Goal: Transaction & Acquisition: Subscribe to service/newsletter

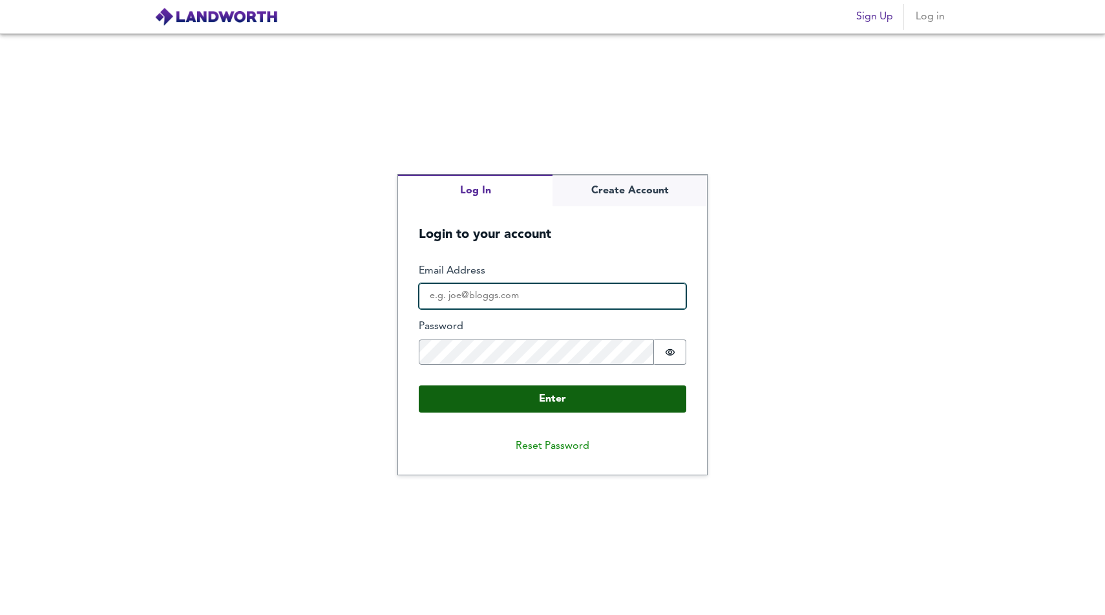
type input "[PERSON_NAME][EMAIL_ADDRESS][DOMAIN_NAME]"
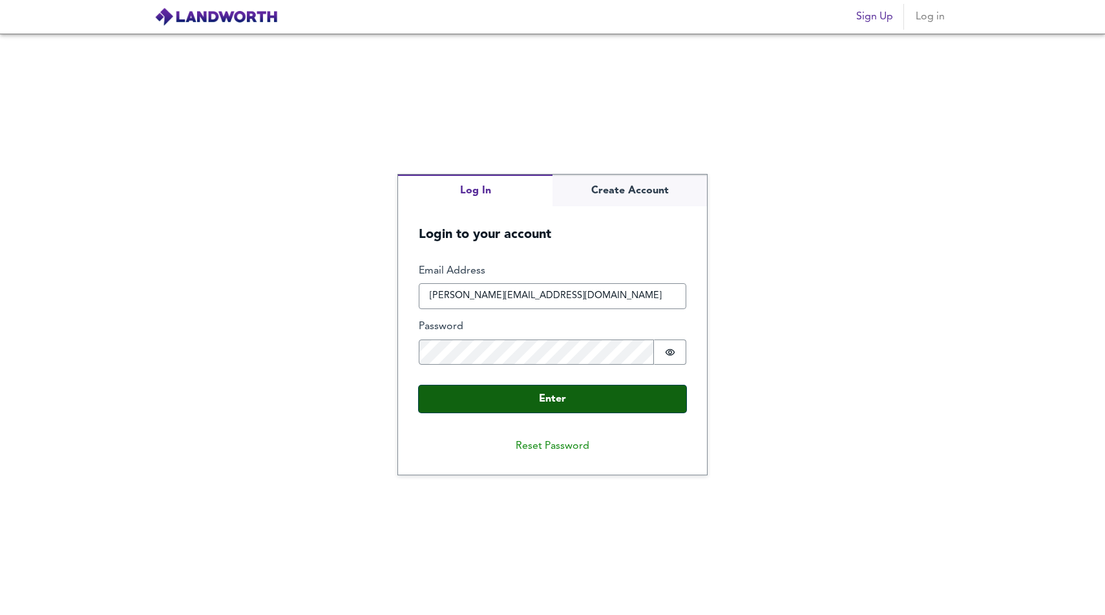
click at [542, 399] on button "Enter" at bounding box center [553, 398] width 268 height 27
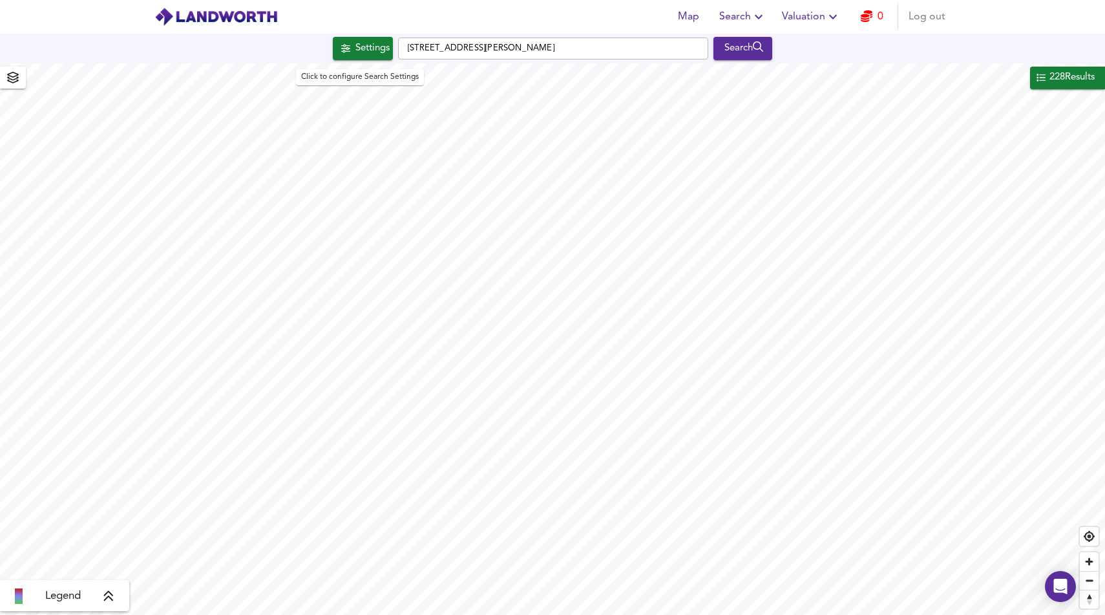
checkbox input "false"
checkbox input "true"
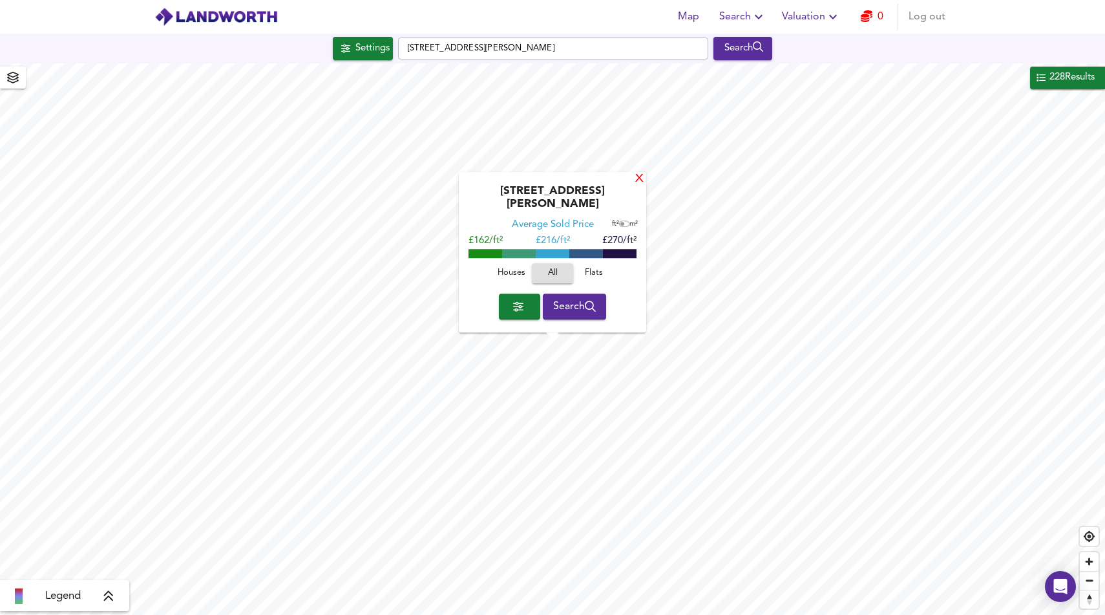
click at [637, 186] on div "X" at bounding box center [639, 179] width 11 height 12
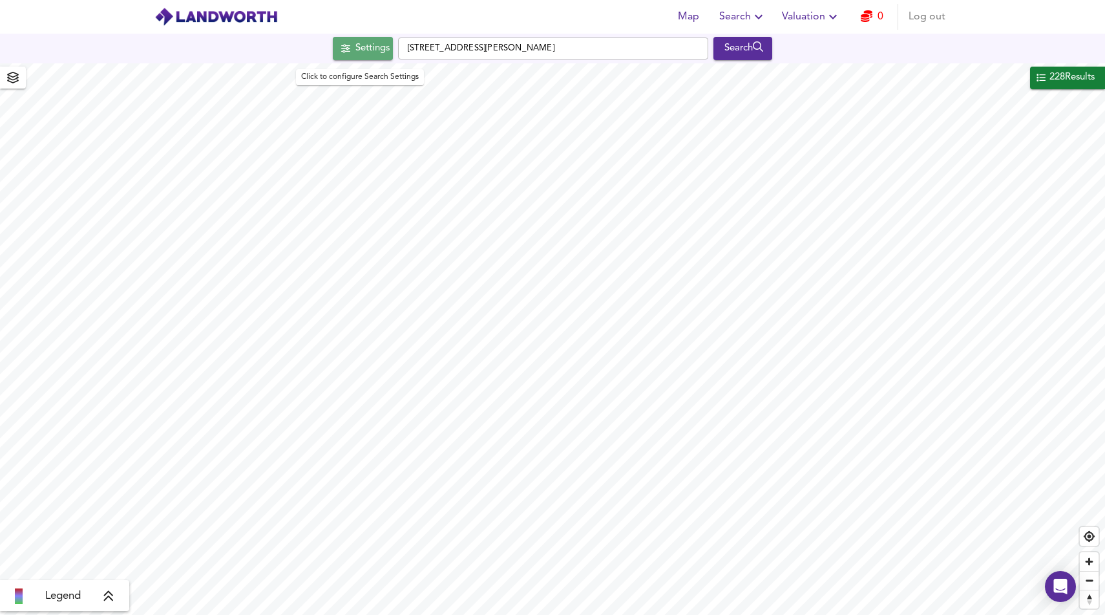
click at [383, 50] on div "Settings" at bounding box center [373, 48] width 34 height 17
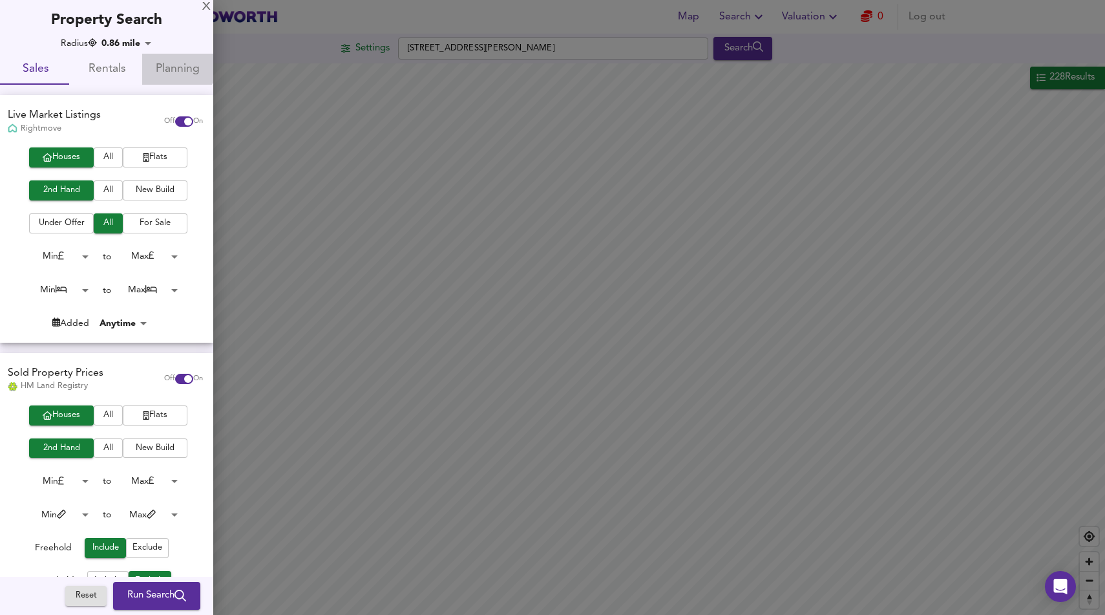
click at [166, 61] on span "Planning" at bounding box center [178, 69] width 56 height 20
checkbox input "false"
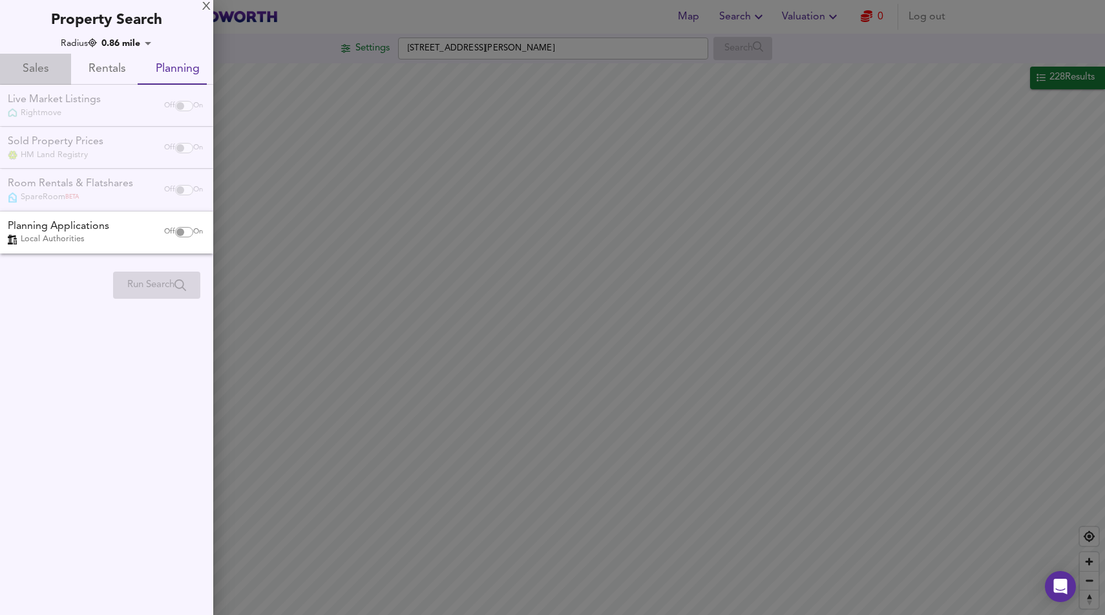
click at [37, 66] on span "Sales" at bounding box center [36, 69] width 56 height 20
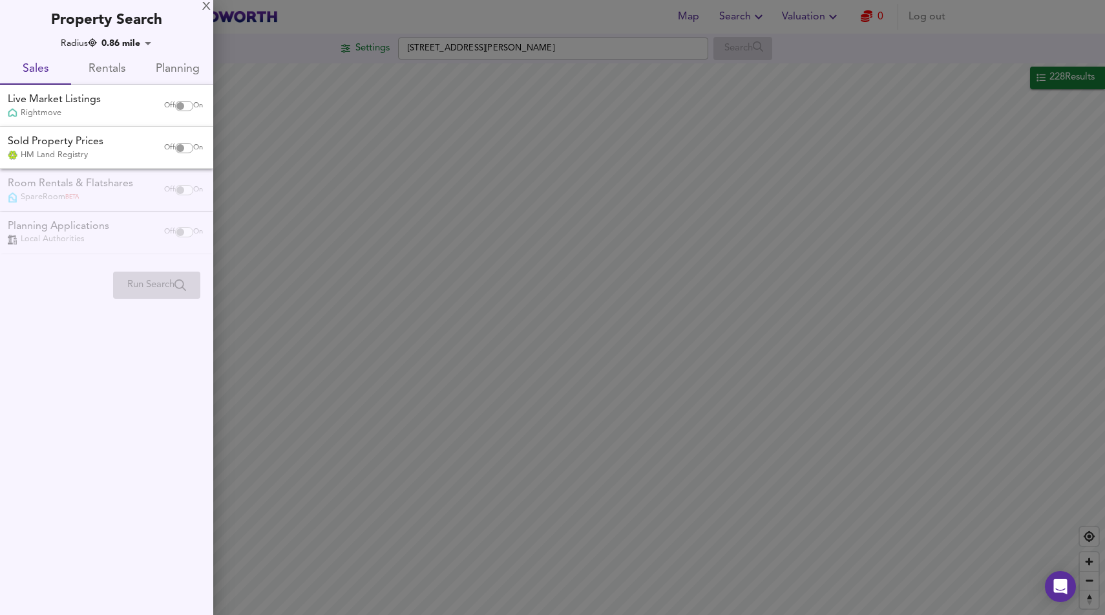
click at [553, 321] on div at bounding box center [552, 307] width 1105 height 615
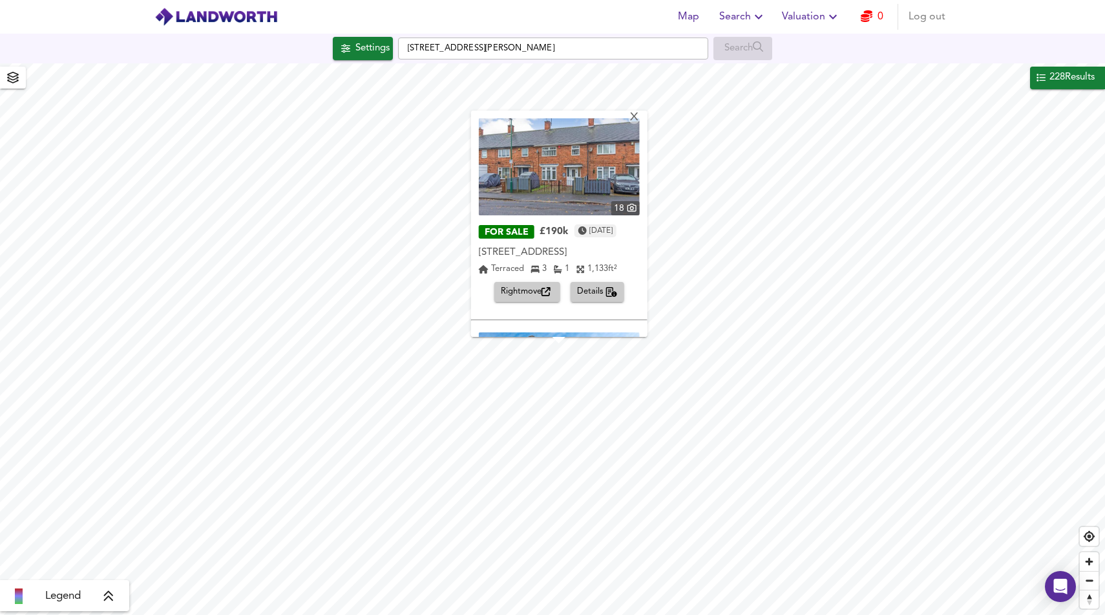
click at [603, 292] on span "Details" at bounding box center [597, 291] width 41 height 15
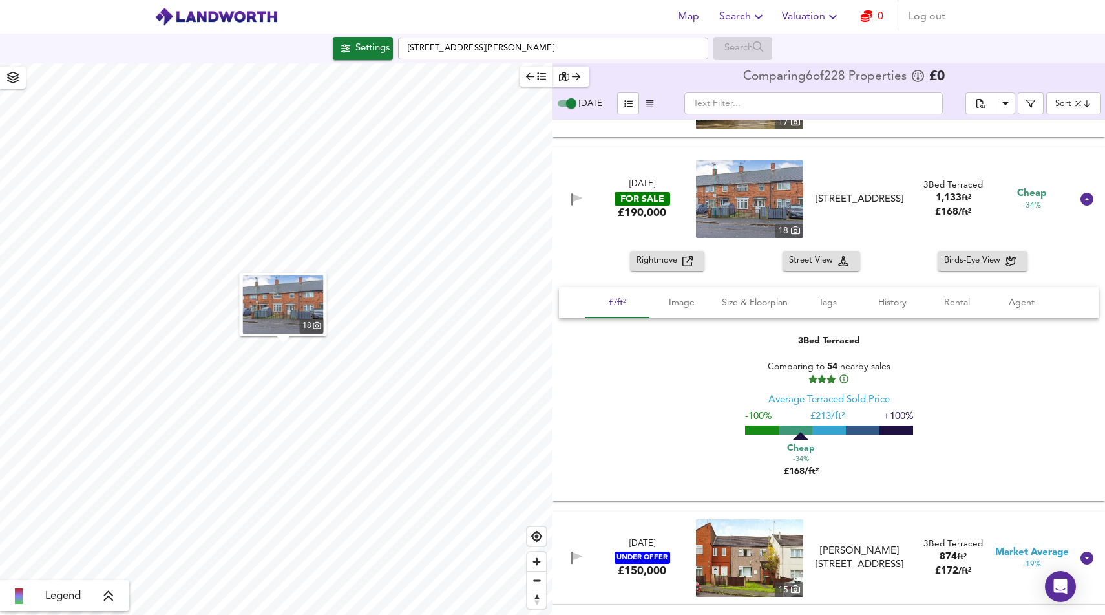
scroll to position [1117, 0]
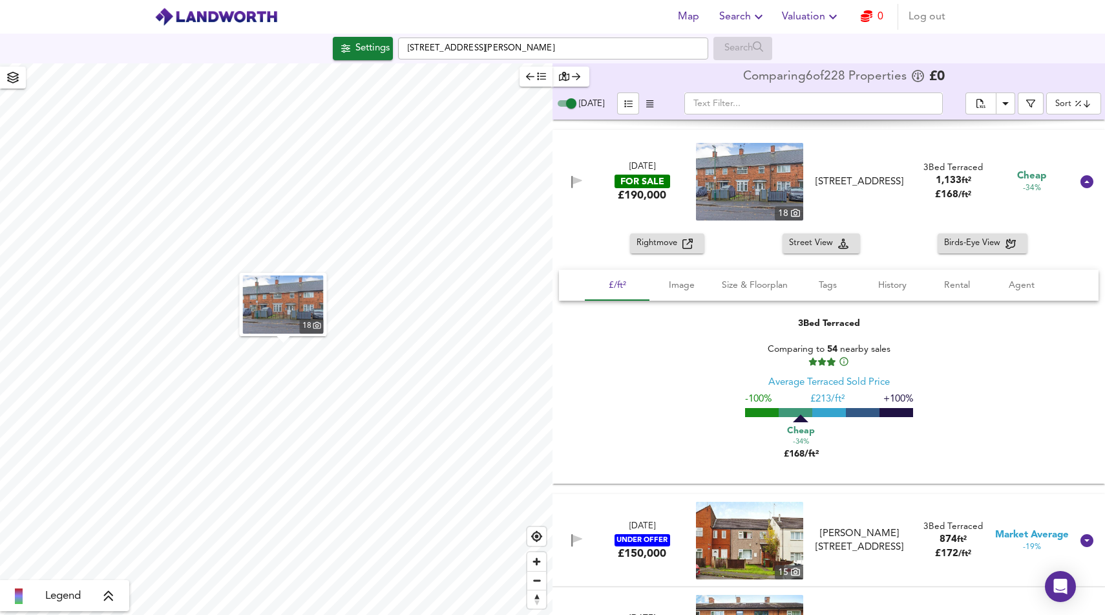
click at [861, 14] on icon "button" at bounding box center [867, 16] width 12 height 12
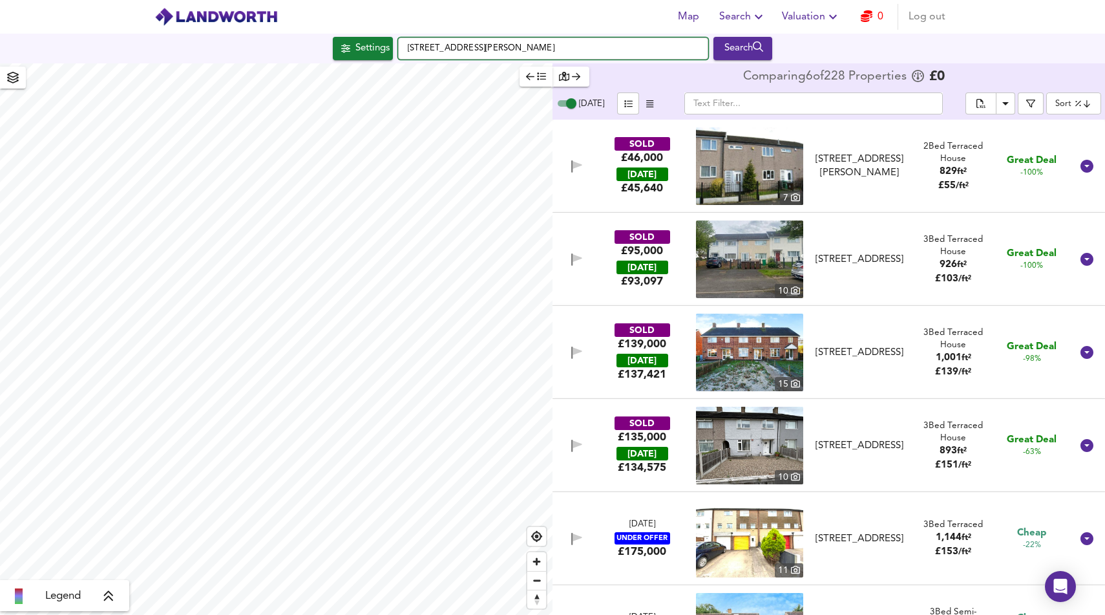
click at [554, 48] on input "[STREET_ADDRESS][PERSON_NAME]" at bounding box center [553, 48] width 310 height 22
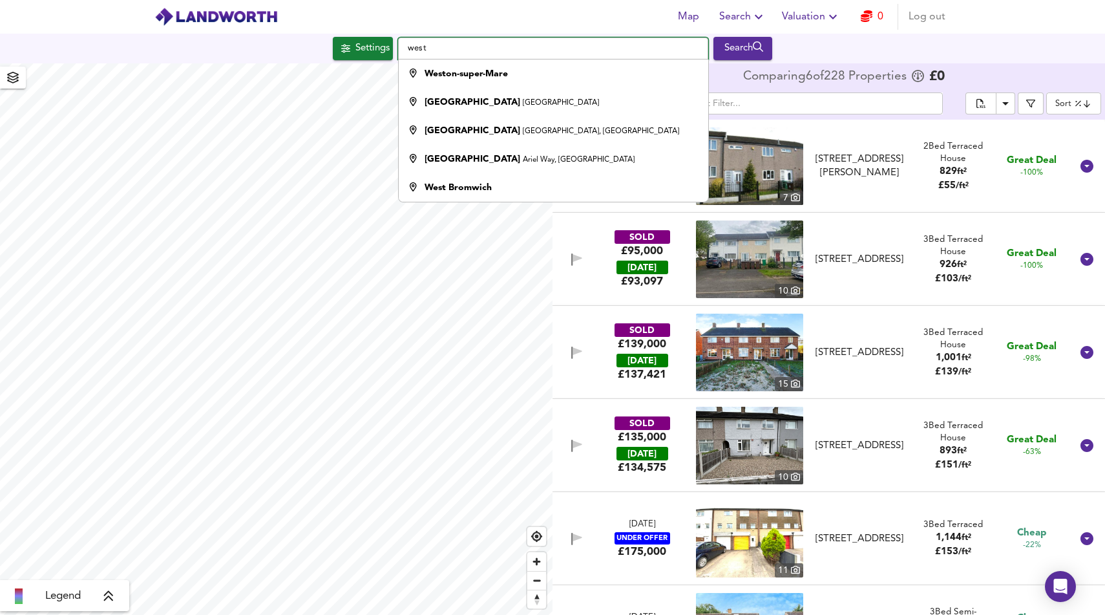
type input "west"
checkbox input "false"
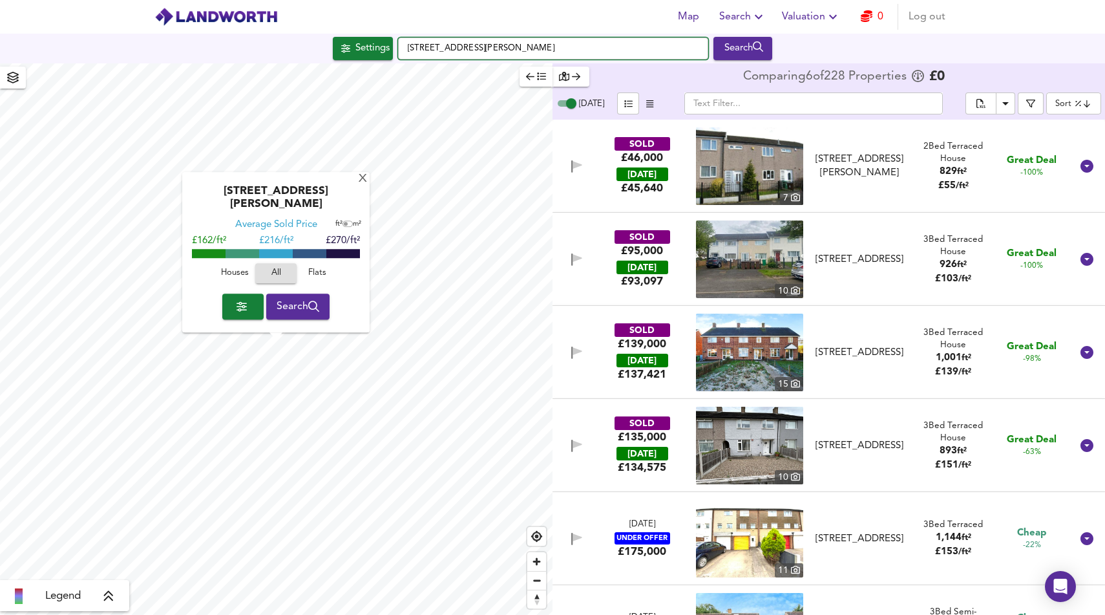
click at [525, 44] on input "[STREET_ADDRESS][PERSON_NAME]" at bounding box center [553, 48] width 310 height 22
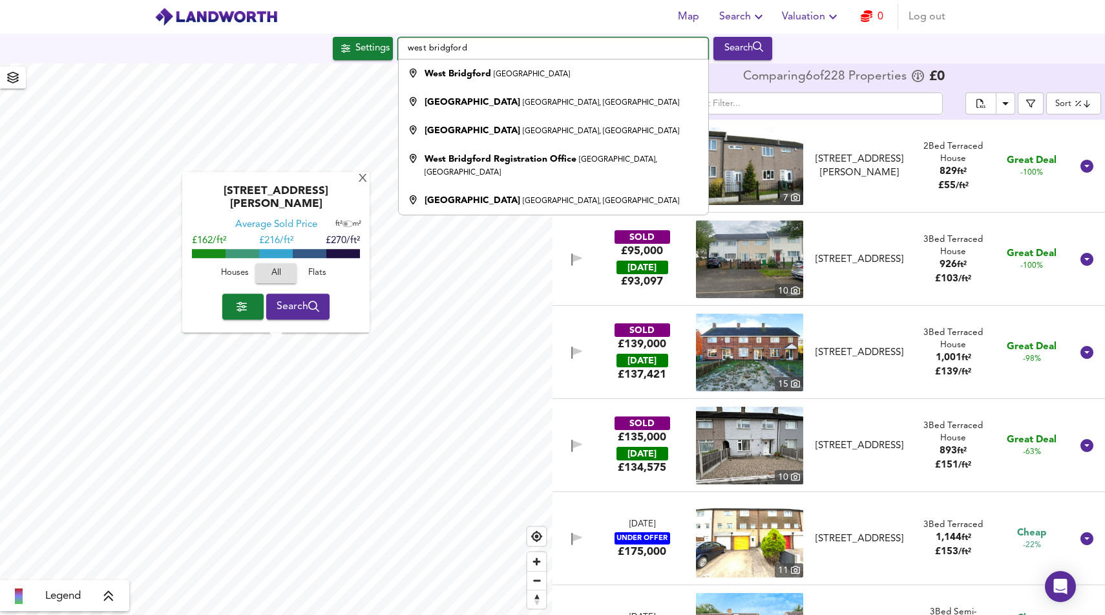
click at [512, 44] on input "west bridgford" at bounding box center [553, 48] width 310 height 22
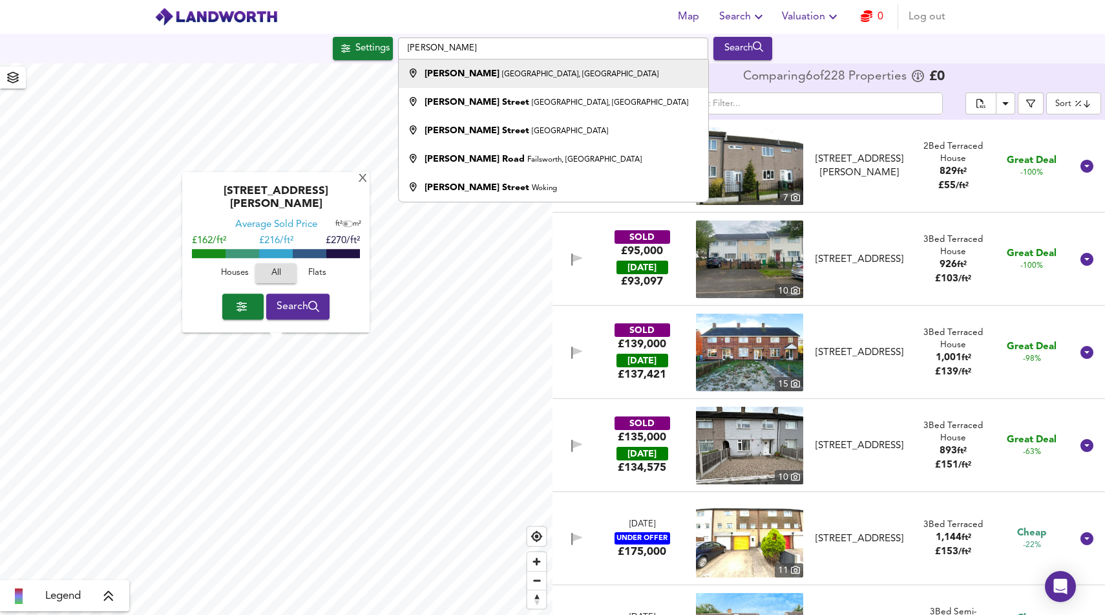
click at [521, 81] on li "[PERSON_NAME] [GEOGRAPHIC_DATA], [GEOGRAPHIC_DATA]" at bounding box center [553, 73] width 309 height 28
type input "[PERSON_NAME], [GEOGRAPHIC_DATA], [GEOGRAPHIC_DATA]"
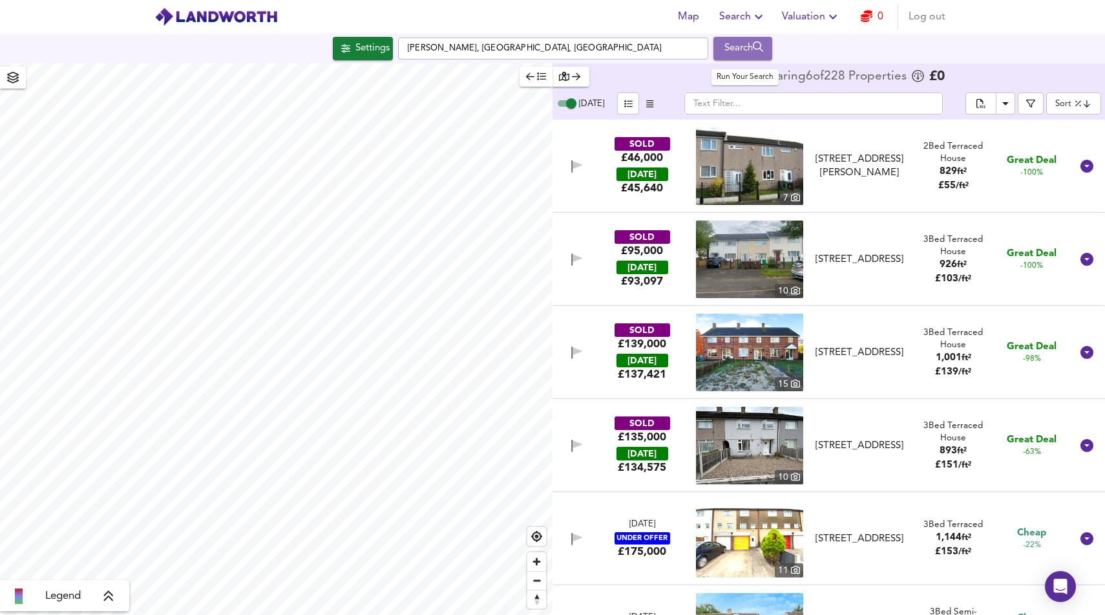
click at [764, 55] on div "Search" at bounding box center [743, 48] width 52 height 17
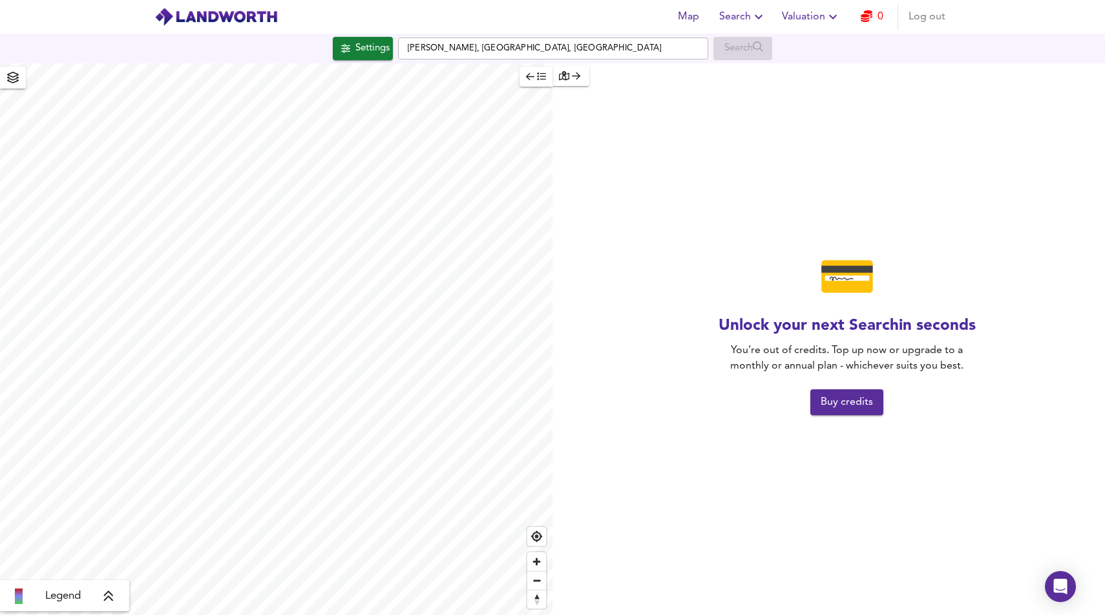
click at [925, 19] on span "Log out" at bounding box center [927, 17] width 37 height 18
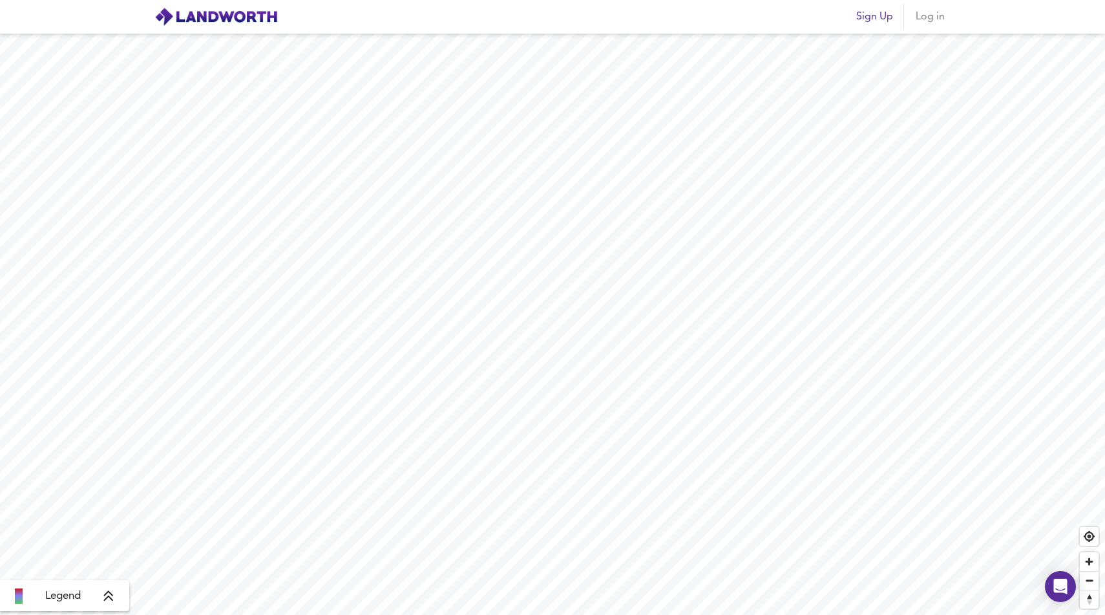
click at [869, 21] on span "Sign Up" at bounding box center [875, 17] width 37 height 18
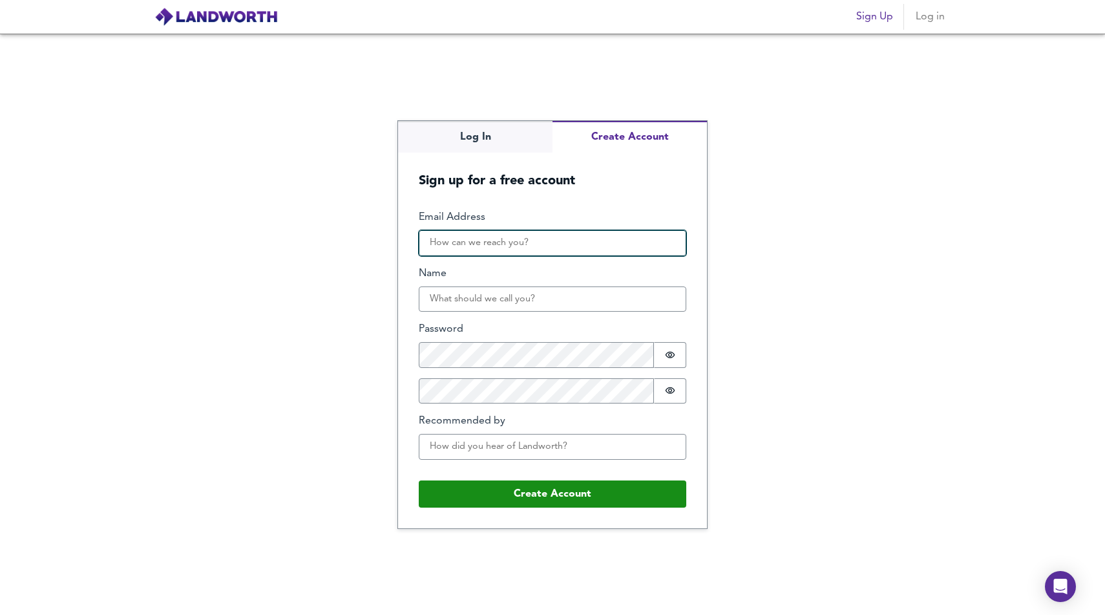
click at [546, 246] on input "Email Address" at bounding box center [553, 243] width 268 height 26
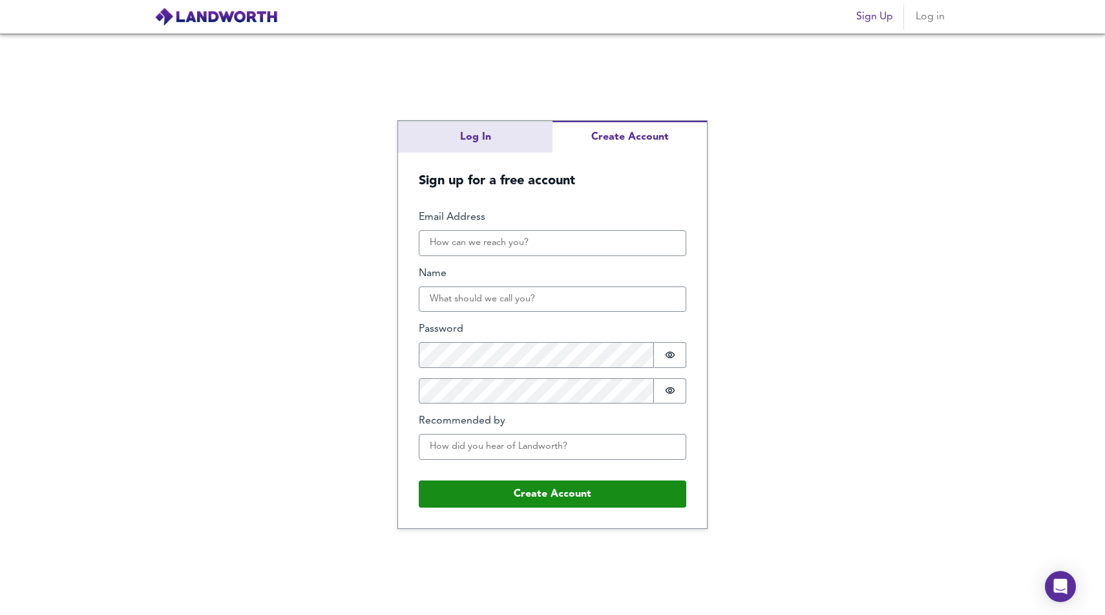
click at [522, 136] on div "Log In Create Account Sign up for a free account Email Address Name Password Pa…" at bounding box center [552, 324] width 1105 height 581
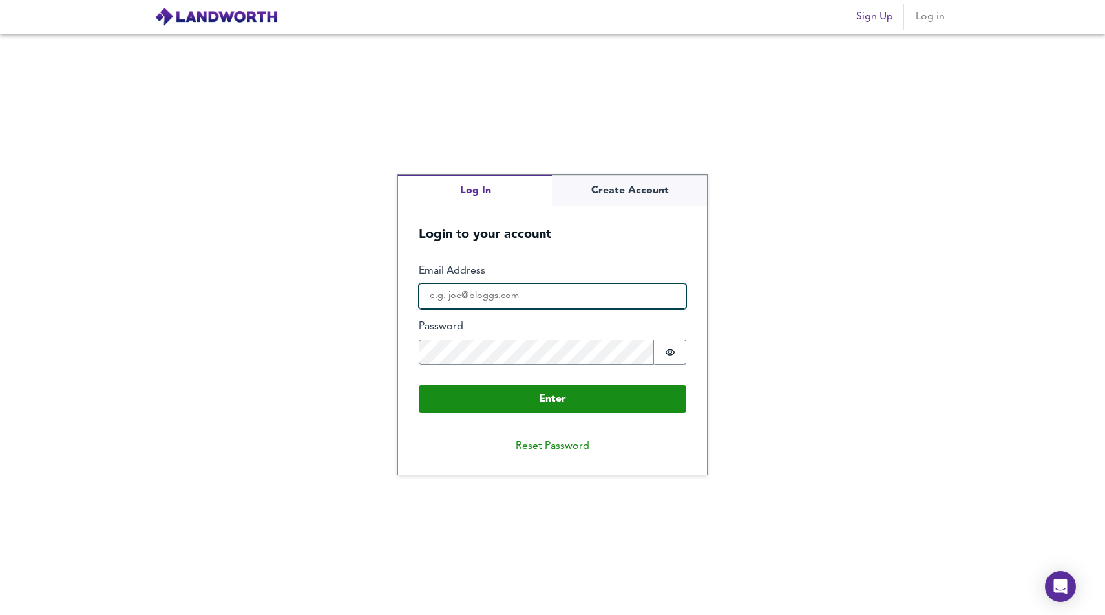
type input "[PERSON_NAME][EMAIL_ADDRESS][DOMAIN_NAME]"
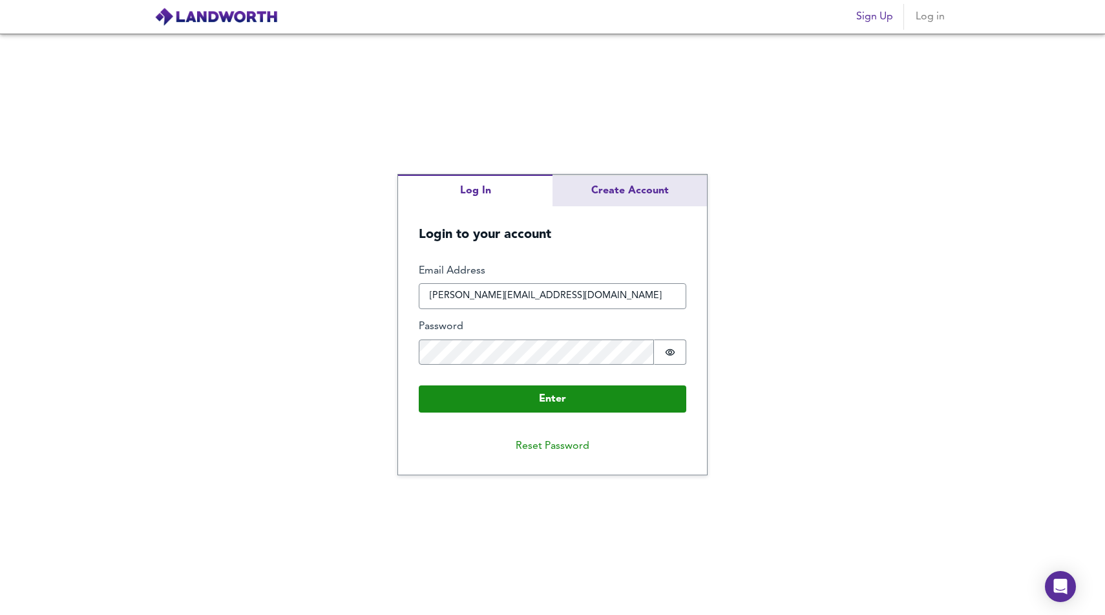
click at [600, 192] on div "Log In Create Account Login to your account Enter Email Address anna@silverhawk…" at bounding box center [552, 325] width 309 height 301
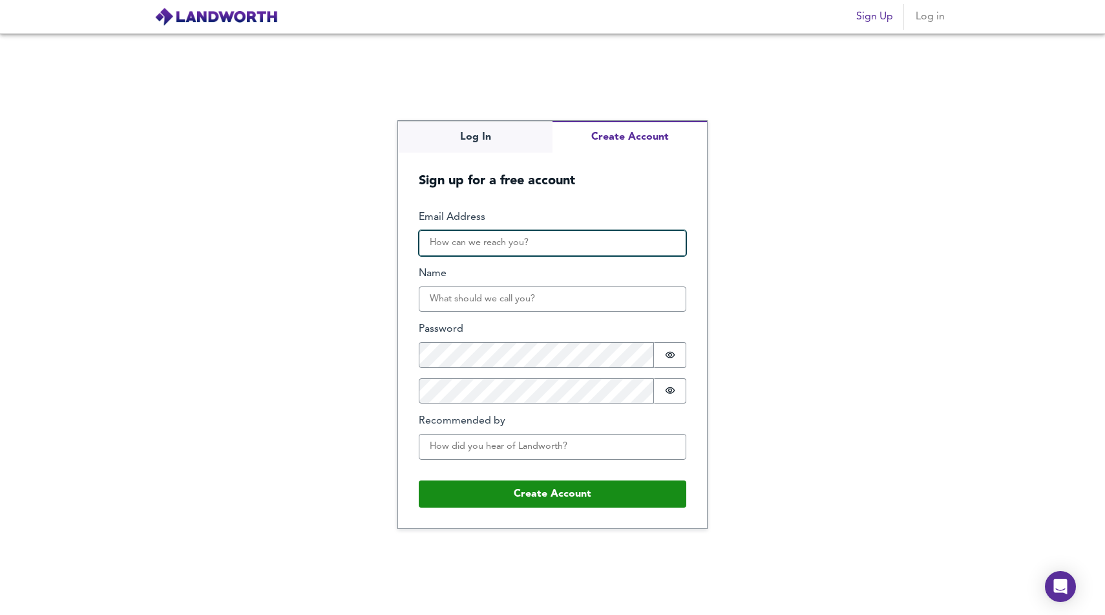
click at [536, 244] on input "Email Address" at bounding box center [553, 243] width 268 height 26
type input "hello@silverhawkdevelopments.co.uk"
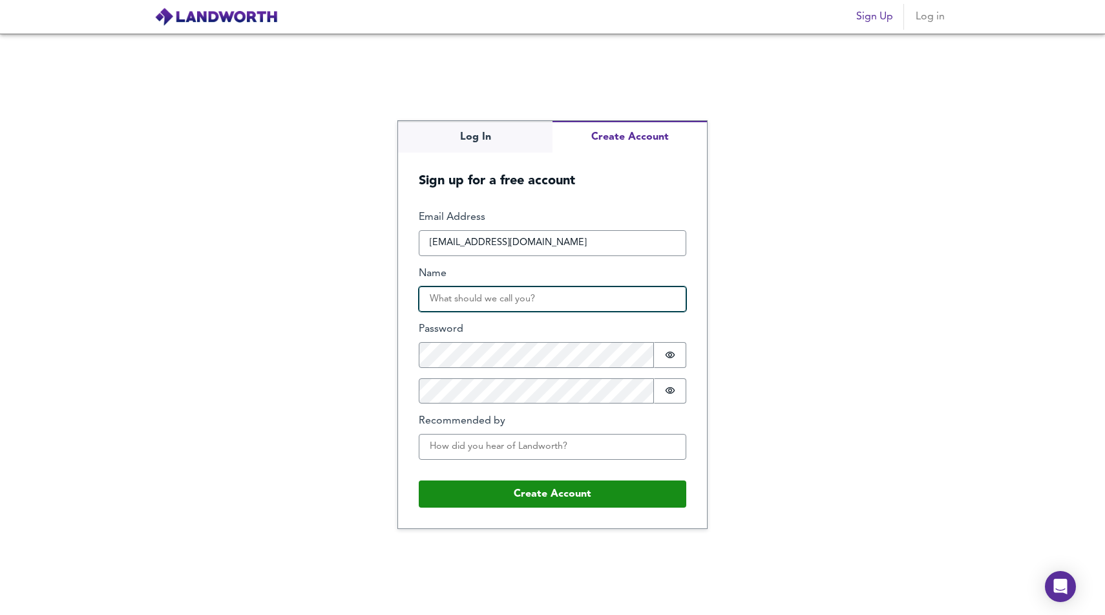
click at [544, 299] on input "Name" at bounding box center [553, 299] width 268 height 26
type input "SHD"
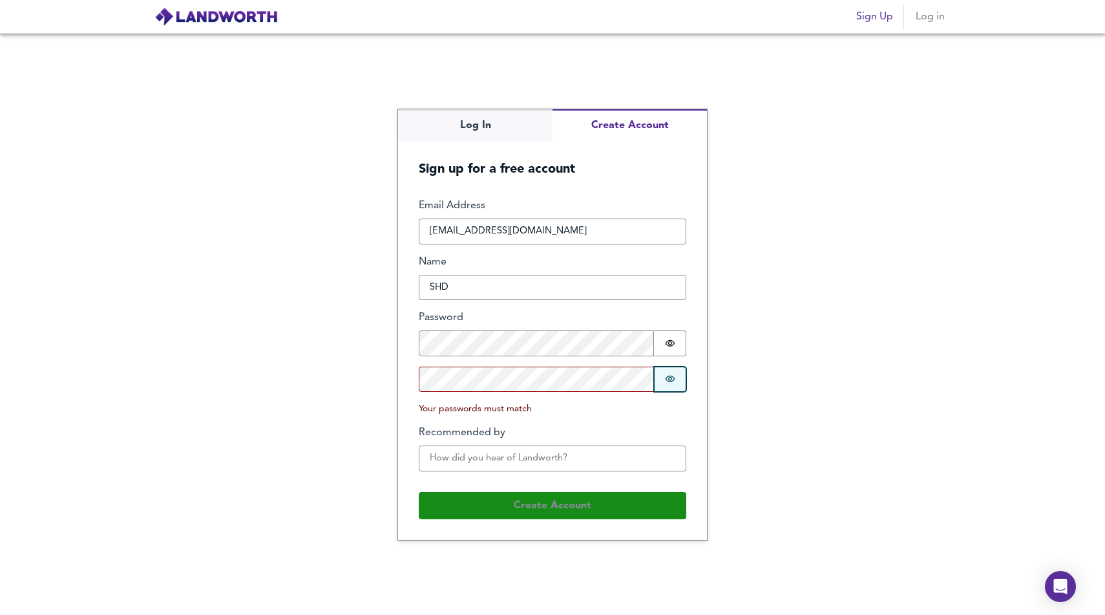
click at [667, 386] on button "Password is hidden" at bounding box center [670, 380] width 32 height 26
click at [456, 451] on input "Recommended by" at bounding box center [553, 458] width 268 height 26
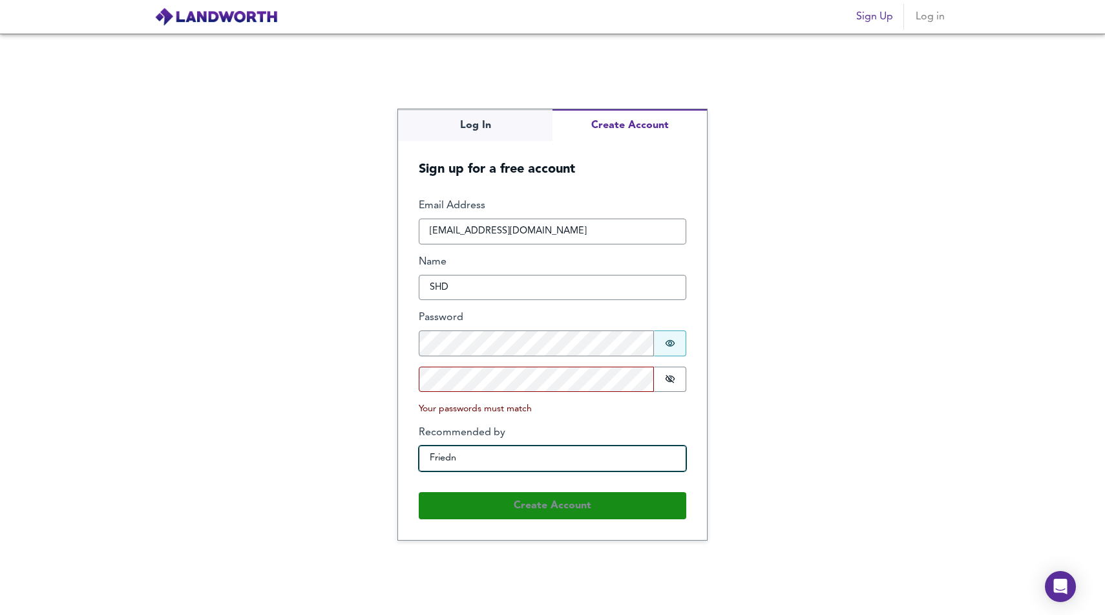
type input "Friedn"
click at [672, 350] on button "Password is hidden" at bounding box center [670, 343] width 32 height 26
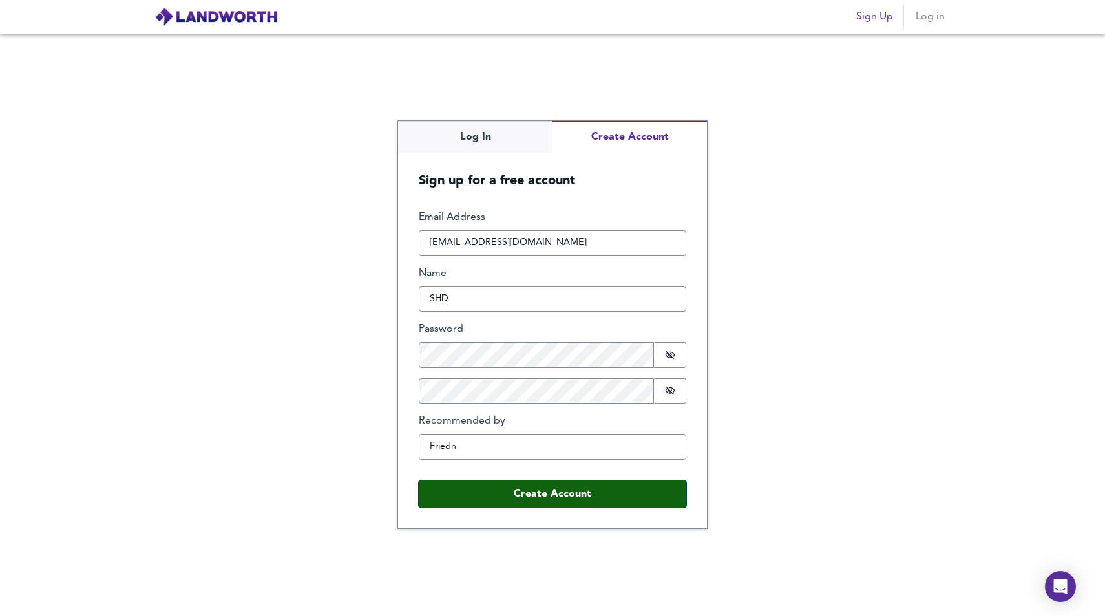
click at [453, 493] on button "Create Account" at bounding box center [553, 493] width 268 height 27
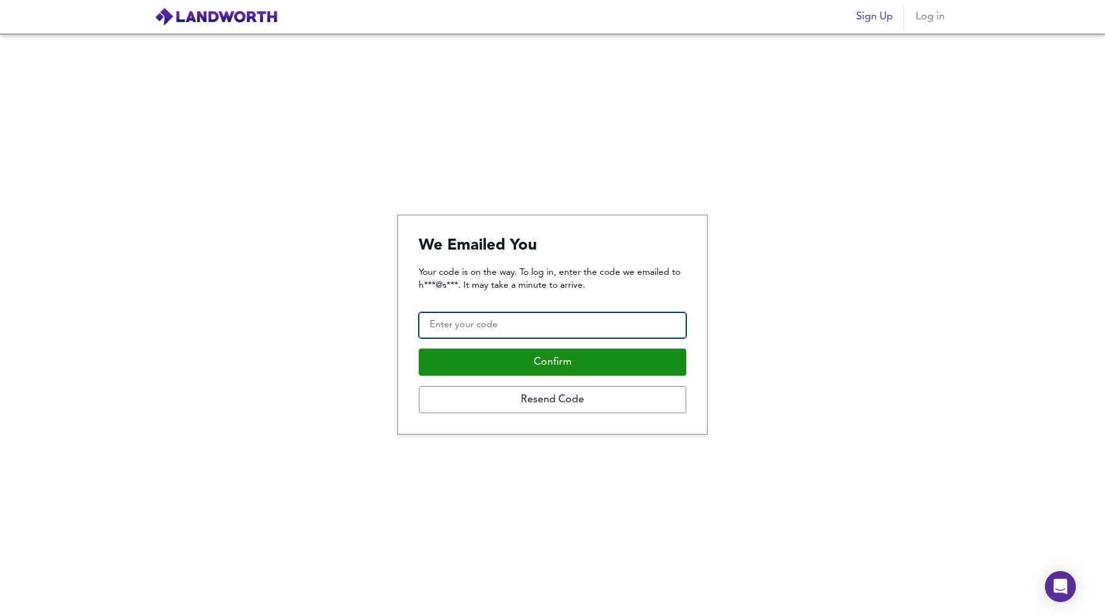
click at [568, 326] on input "Confirmation Code" at bounding box center [553, 325] width 268 height 26
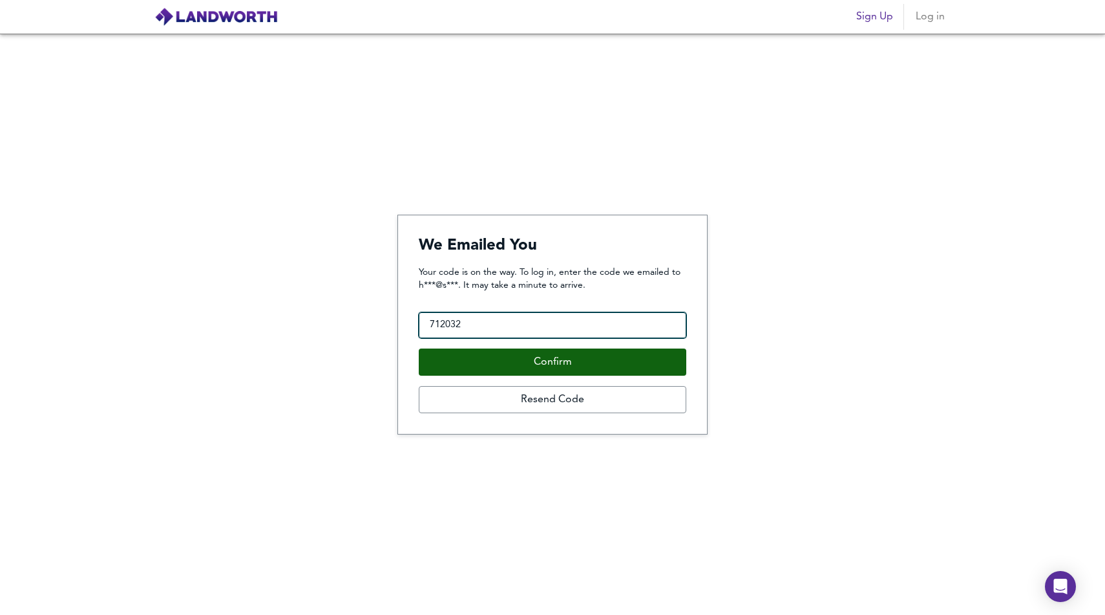
type input "712032"
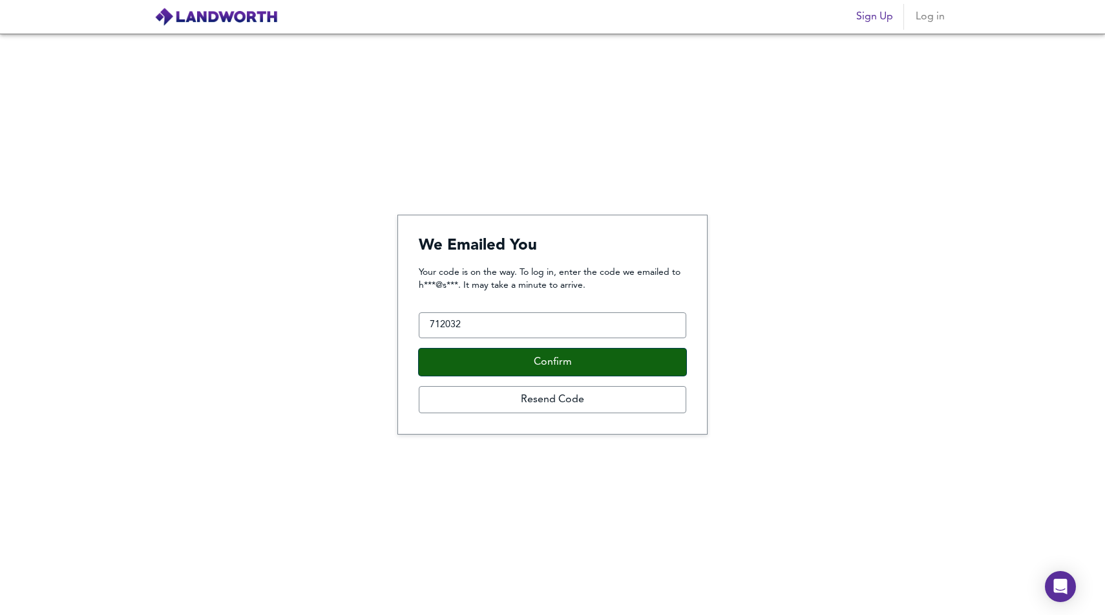
click at [598, 365] on button "Confirm" at bounding box center [553, 361] width 268 height 27
